Goal: Task Accomplishment & Management: Complete application form

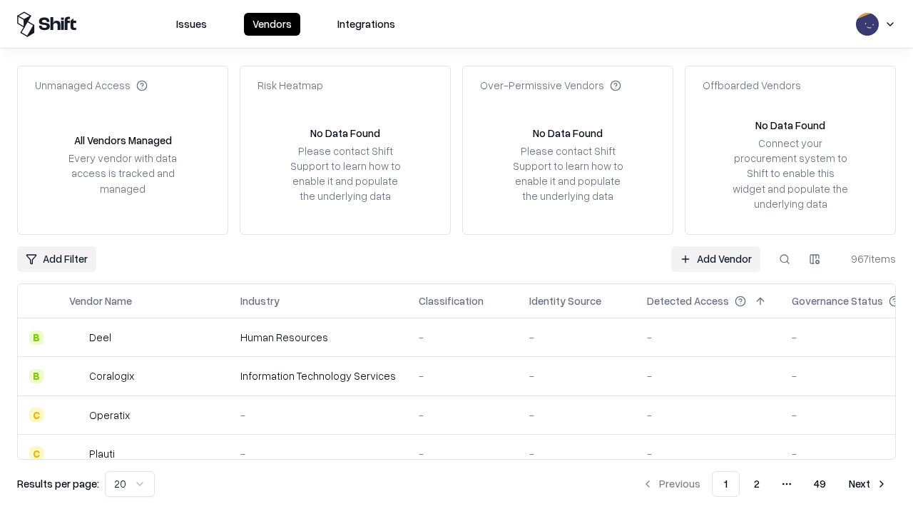
click at [716, 258] on link "Add Vendor" at bounding box center [715, 259] width 89 height 26
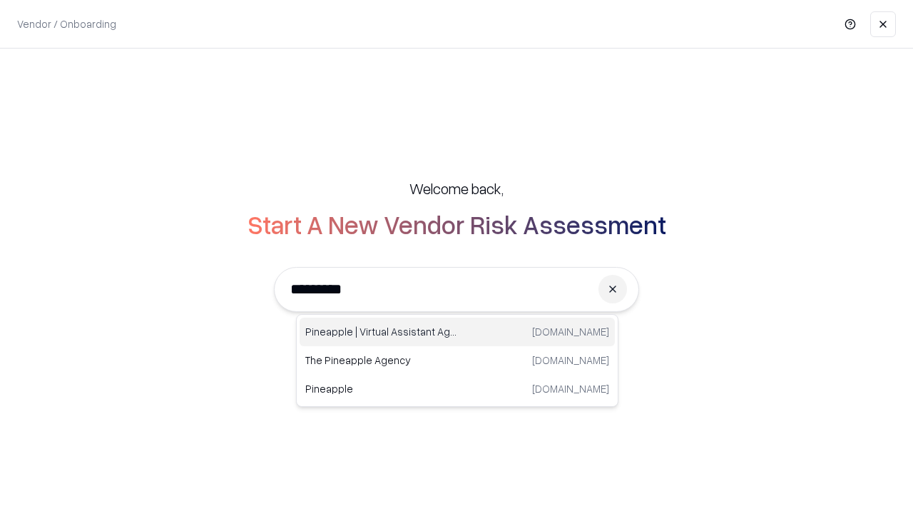
click at [457, 332] on div "Pineapple | Virtual Assistant Agency [DOMAIN_NAME]" at bounding box center [457, 332] width 315 height 29
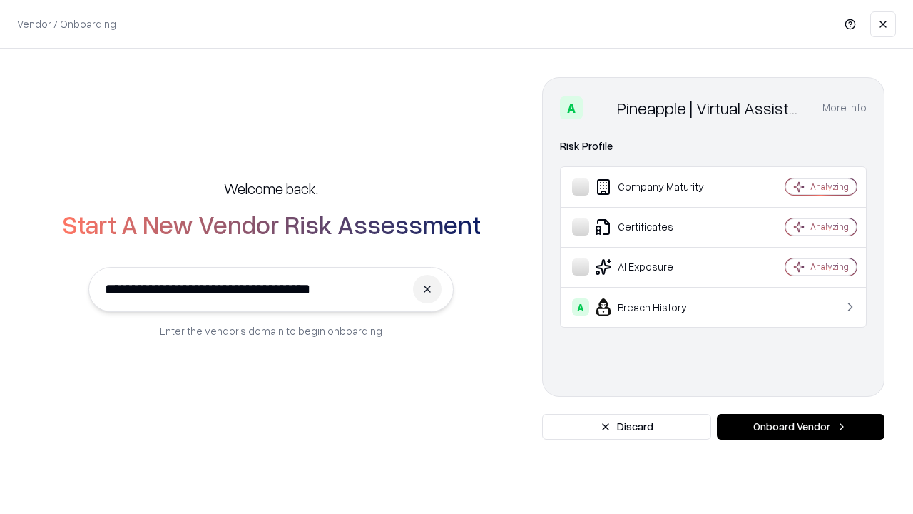
type input "**********"
click at [801, 427] on button "Onboard Vendor" at bounding box center [801, 427] width 168 height 26
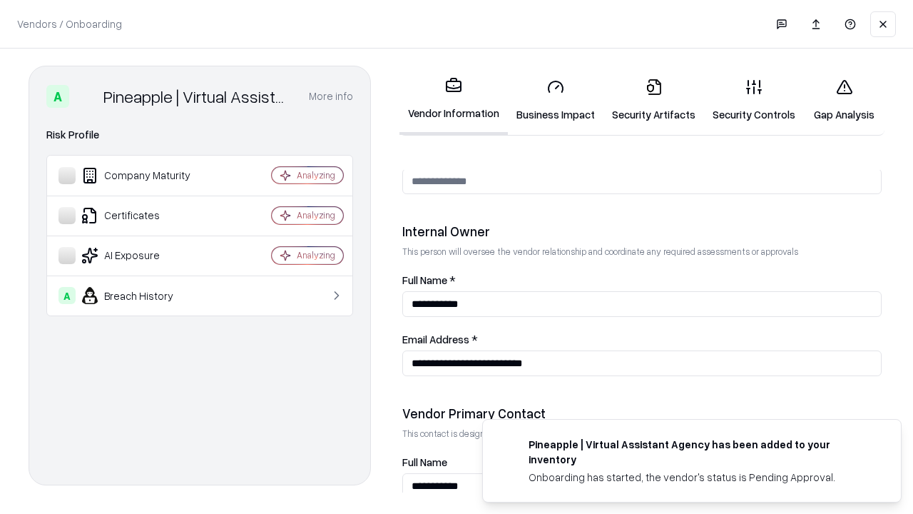
scroll to position [739, 0]
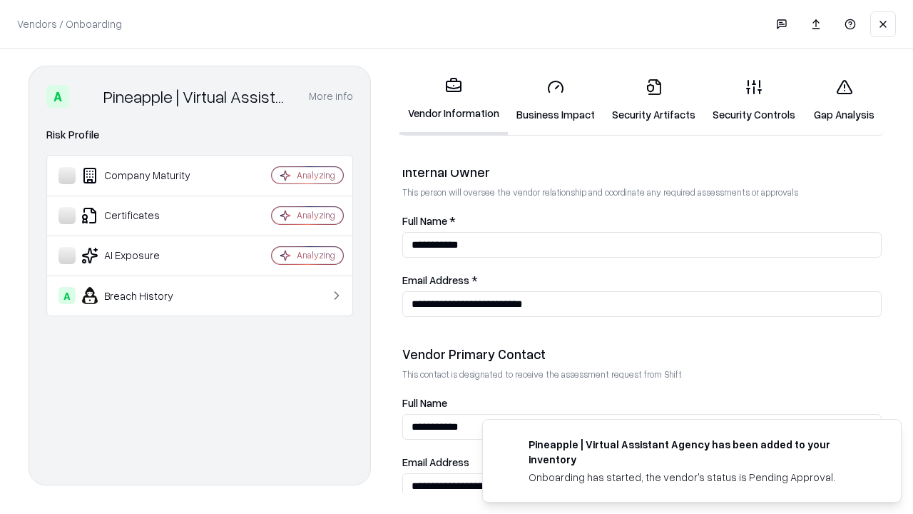
click at [654, 100] on link "Security Artifacts" at bounding box center [654, 100] width 101 height 66
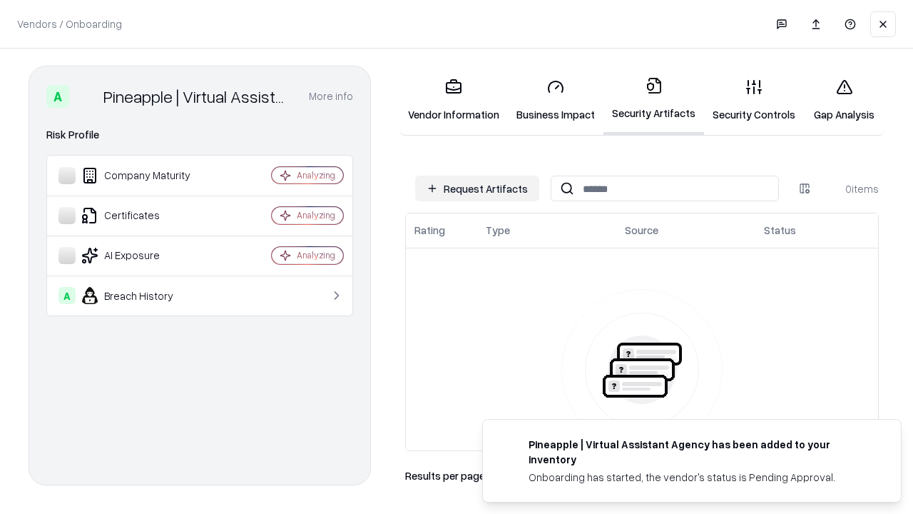
click at [477, 188] on button "Request Artifacts" at bounding box center [477, 189] width 124 height 26
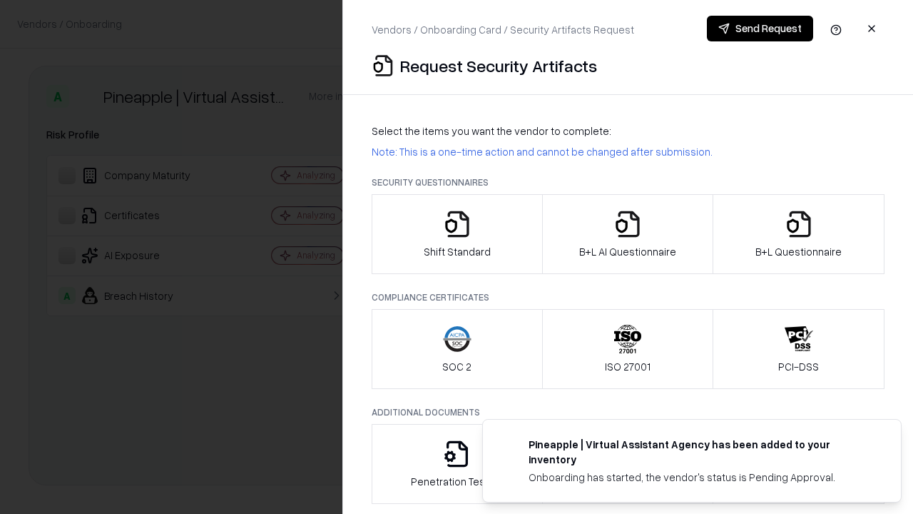
click at [799, 234] on icon "button" at bounding box center [799, 224] width 29 height 29
click at [627, 234] on icon "button" at bounding box center [628, 224] width 29 height 29
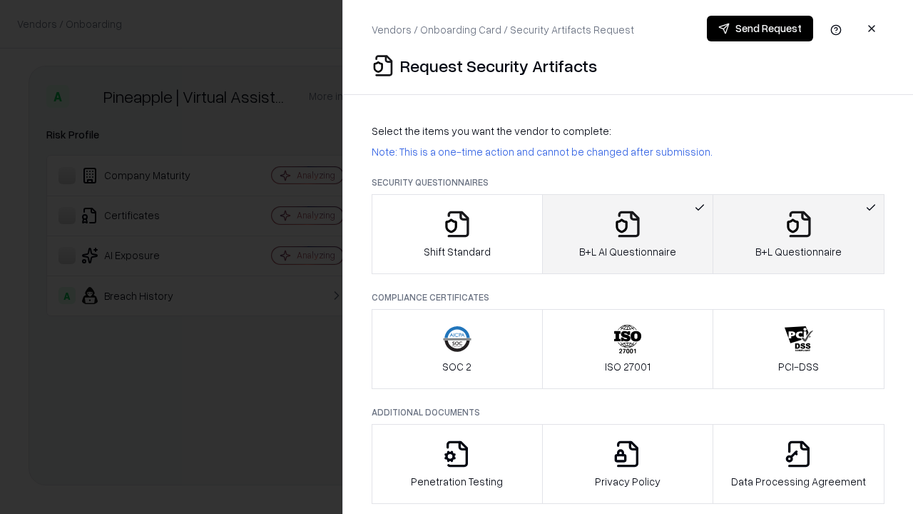
click at [760, 29] on button "Send Request" at bounding box center [760, 29] width 106 height 26
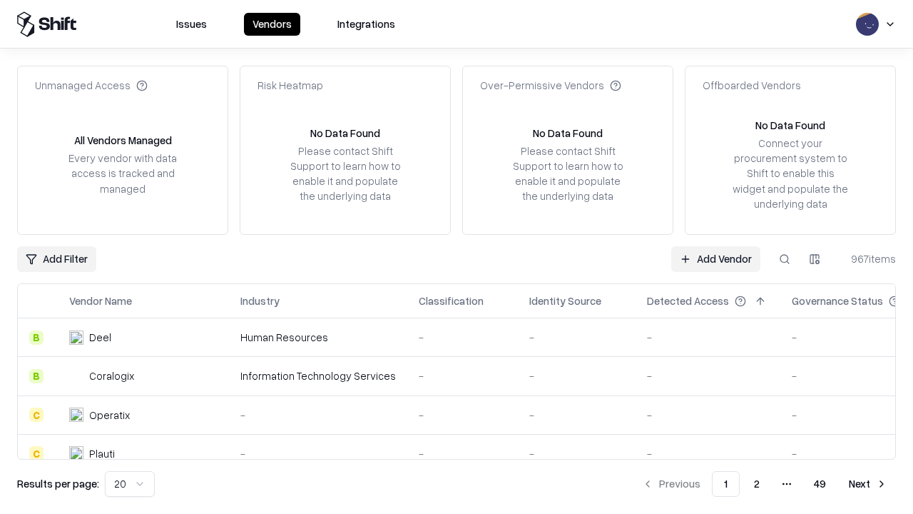
click at [785, 258] on button at bounding box center [785, 259] width 26 height 26
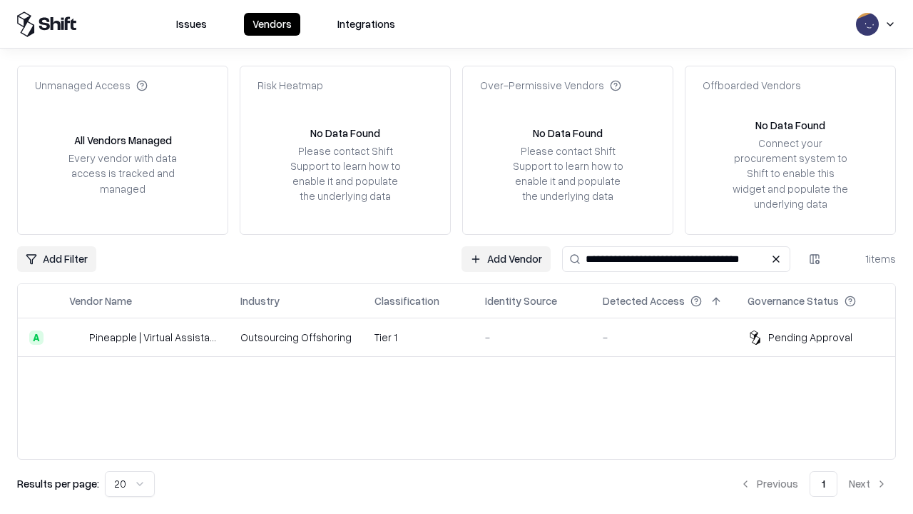
type input "**********"
click at [465, 337] on td "Tier 1" at bounding box center [418, 337] width 111 height 39
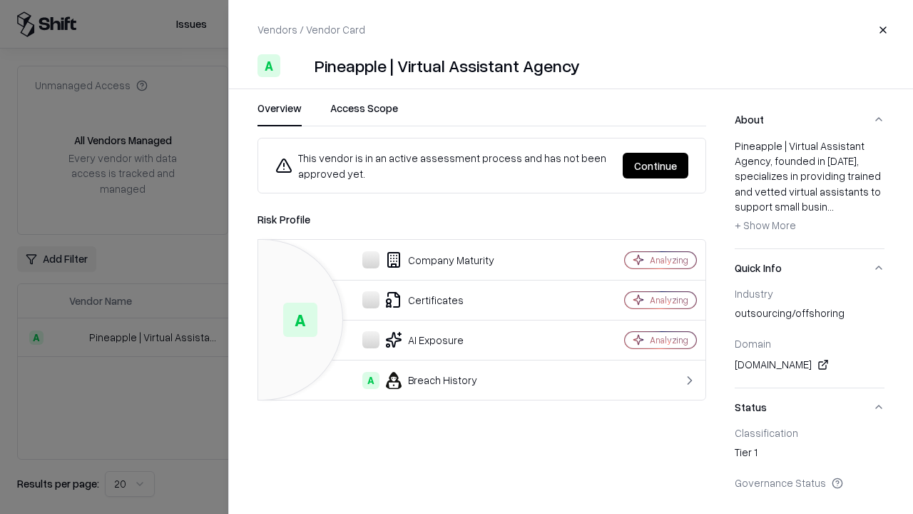
click at [656, 166] on button "Continue" at bounding box center [656, 166] width 66 height 26
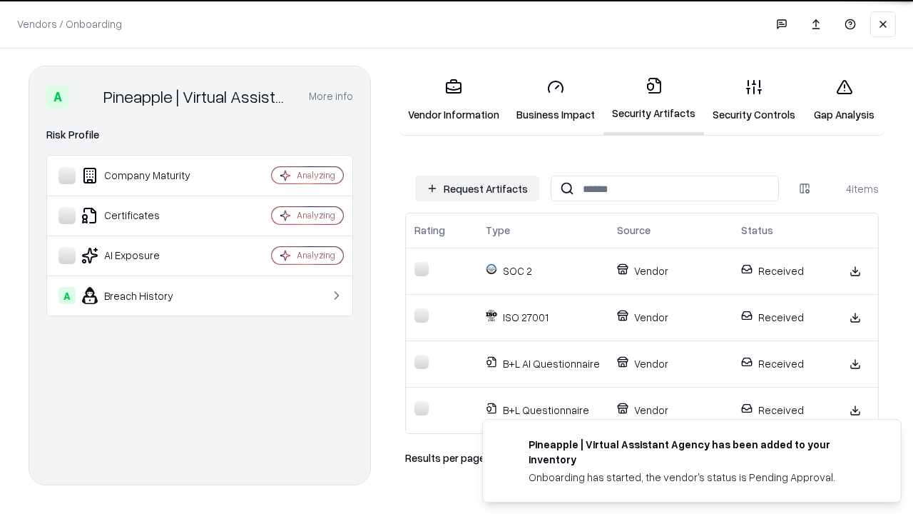
click at [844, 100] on link "Gap Analysis" at bounding box center [844, 100] width 81 height 66
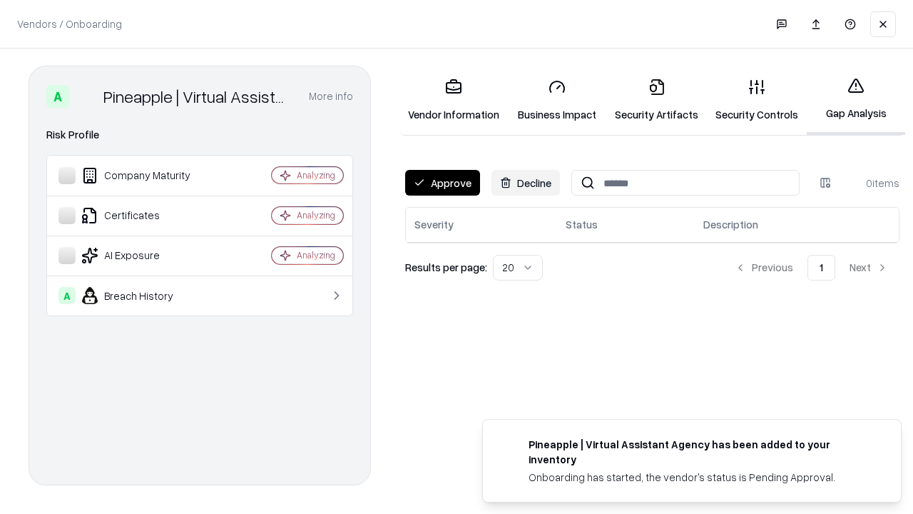
click at [442, 183] on button "Approve" at bounding box center [442, 183] width 75 height 26
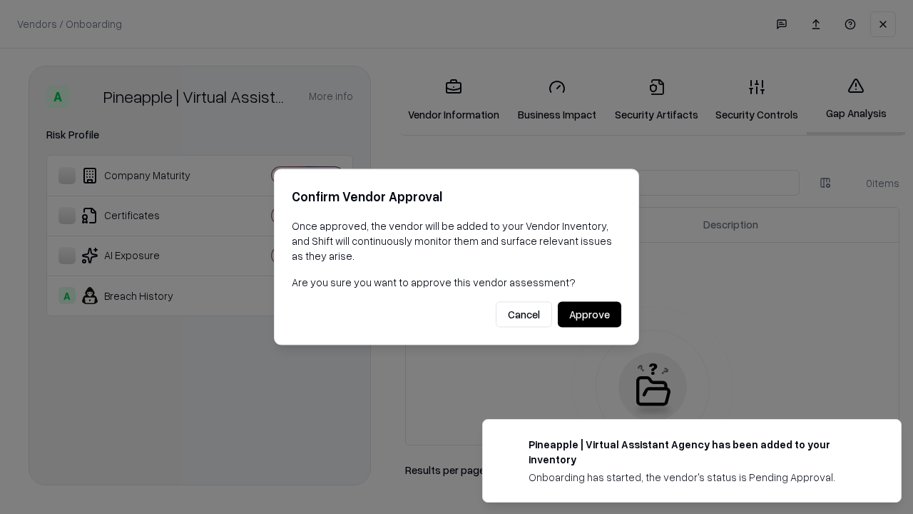
click at [589, 314] on button "Approve" at bounding box center [590, 315] width 64 height 26
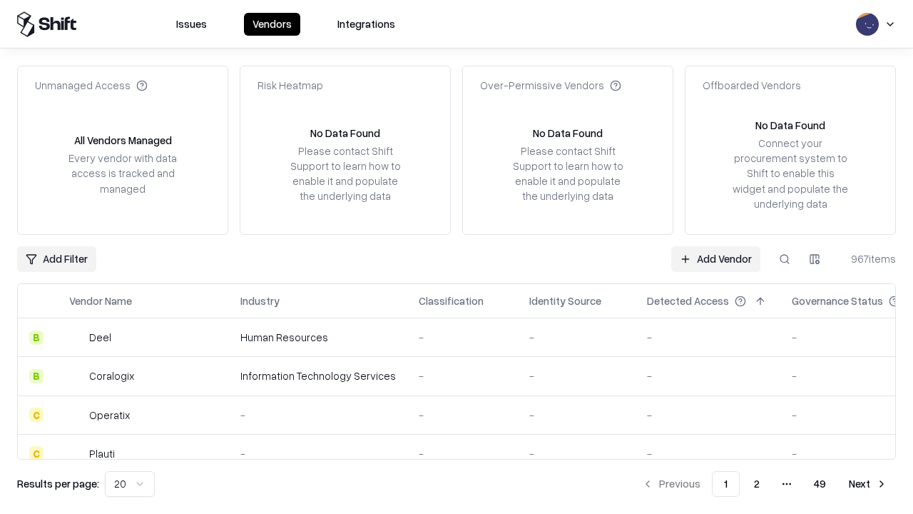
type input "**********"
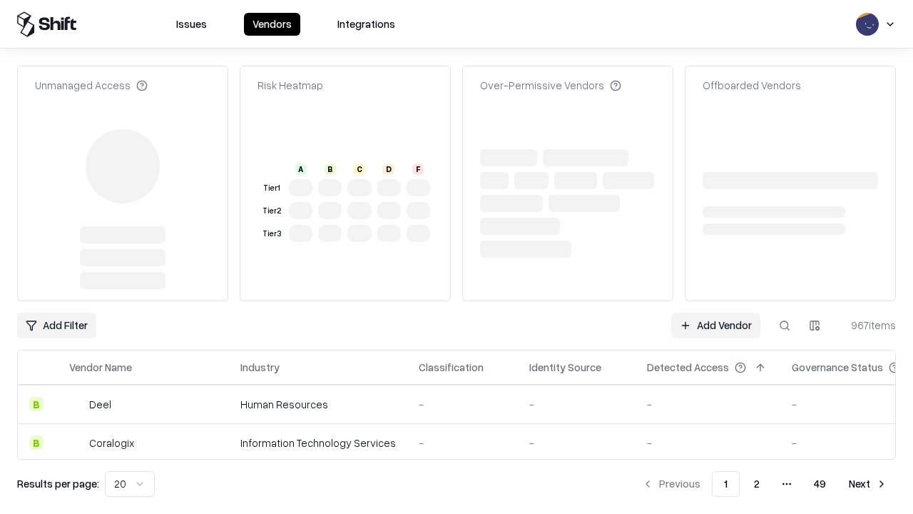
click at [716, 313] on link "Add Vendor" at bounding box center [715, 326] width 89 height 26
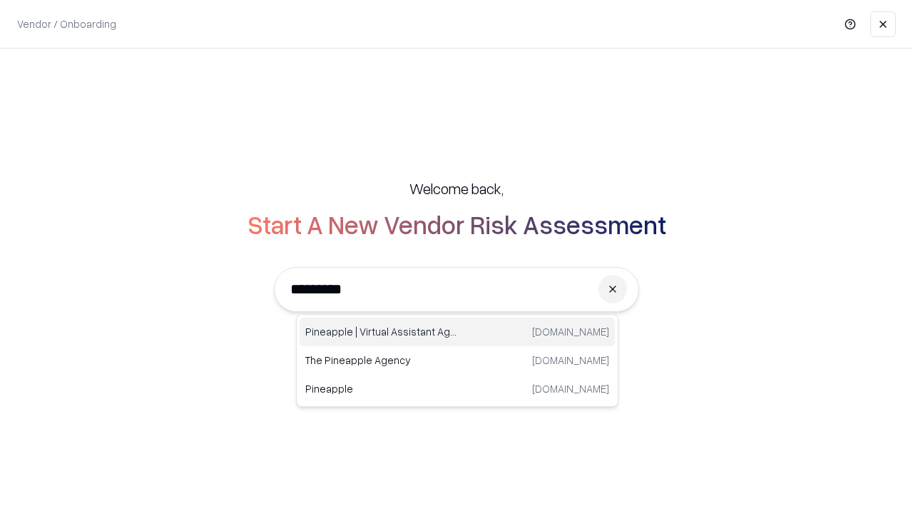
click at [457, 332] on div "Pineapple | Virtual Assistant Agency [DOMAIN_NAME]" at bounding box center [457, 332] width 315 height 29
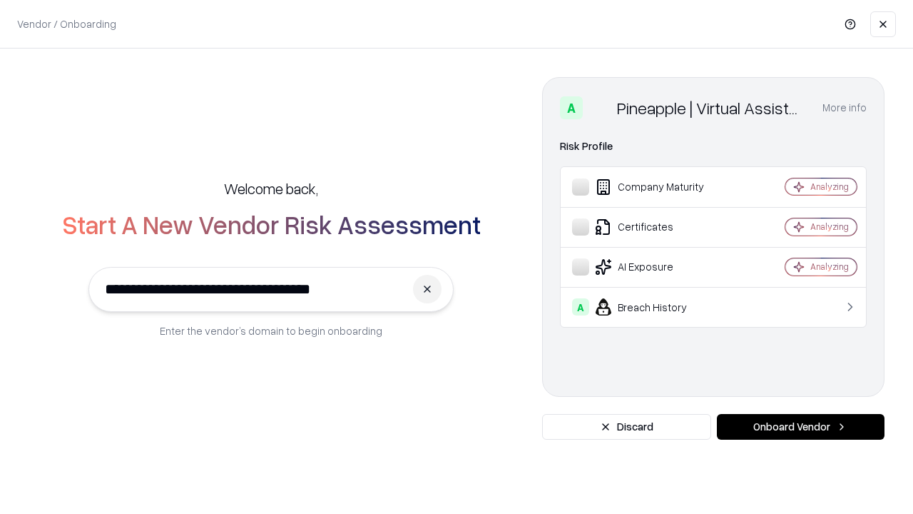
type input "**********"
click at [801, 427] on button "Onboard Vendor" at bounding box center [801, 427] width 168 height 26
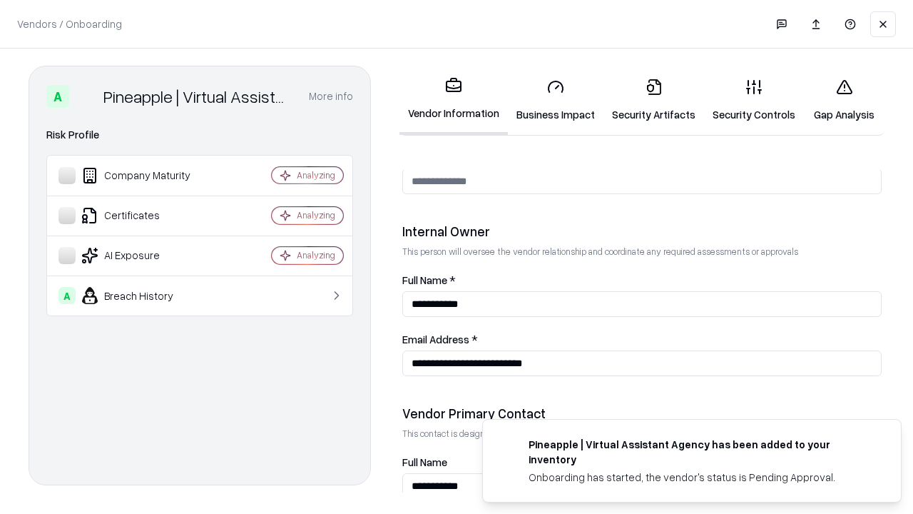
scroll to position [739, 0]
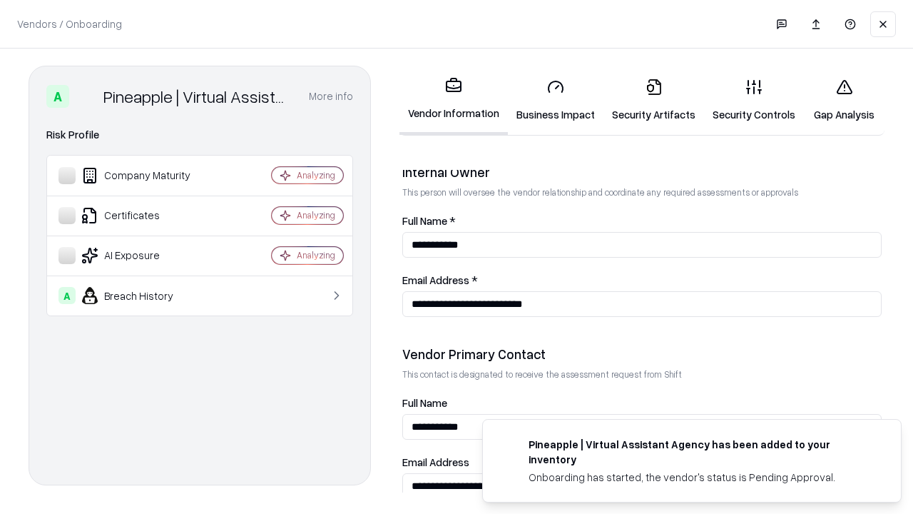
click at [844, 100] on link "Gap Analysis" at bounding box center [844, 100] width 81 height 66
